Goal: Use online tool/utility: Use online tool/utility

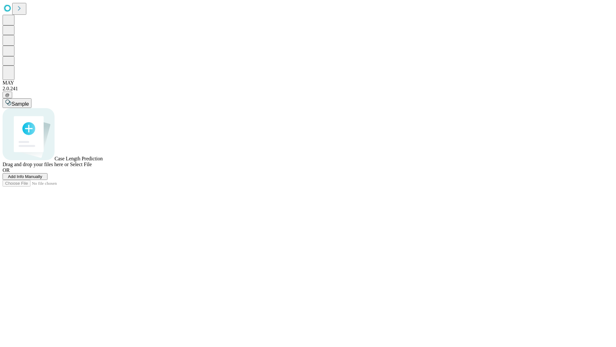
click at [42, 179] on span "Add Info Manually" at bounding box center [25, 176] width 34 height 5
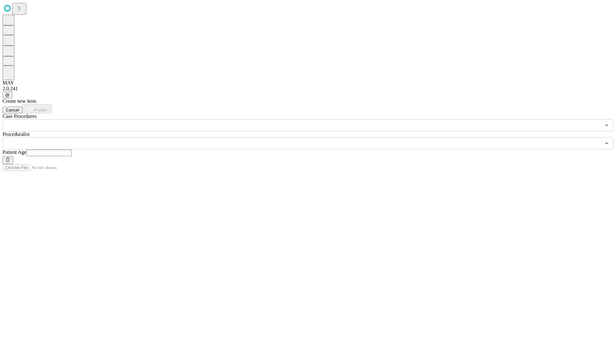
click at [72, 150] on input "text" at bounding box center [49, 153] width 46 height 6
type input "**"
click at [313, 137] on input "text" at bounding box center [302, 143] width 598 height 12
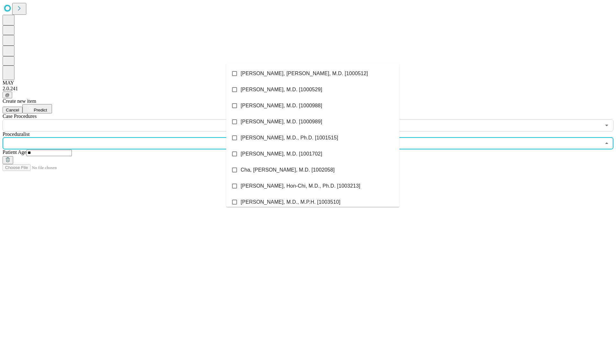
click at [313, 73] on li "[PERSON_NAME], [PERSON_NAME], M.D. [1000512]" at bounding box center [312, 73] width 173 height 16
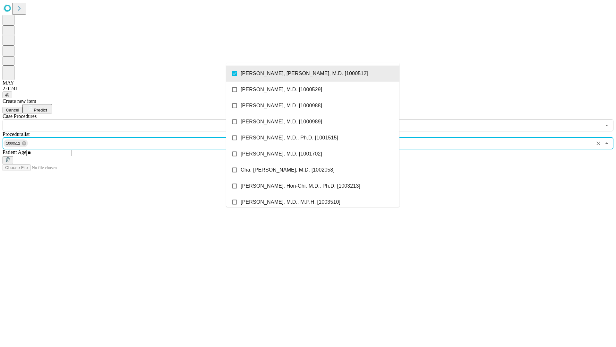
click at [135, 119] on input "text" at bounding box center [302, 125] width 598 height 12
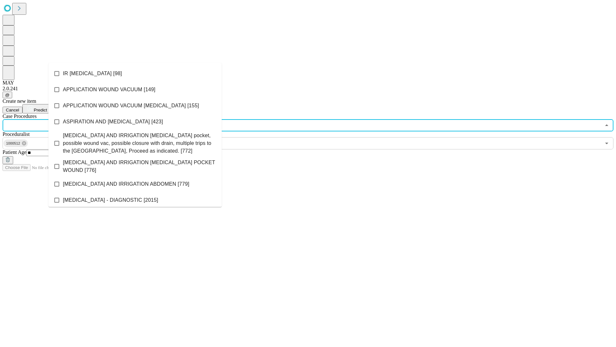
click at [135, 73] on li "IR [MEDICAL_DATA] [98]" at bounding box center [134, 73] width 173 height 16
click at [47, 107] on span "Predict" at bounding box center [40, 109] width 13 height 5
